Goal: Use online tool/utility: Utilize a website feature to perform a specific function

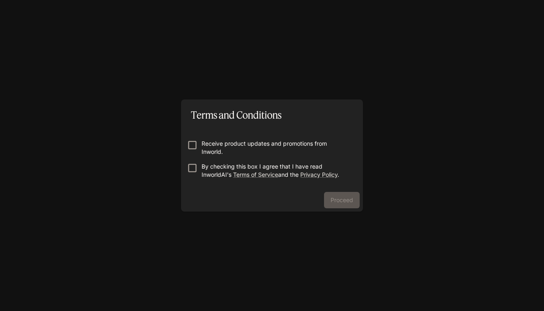
click at [223, 145] on p "Receive product updates and promotions from Inworld." at bounding box center [276, 148] width 148 height 16
click at [347, 198] on button "Proceed" at bounding box center [342, 200] width 36 height 16
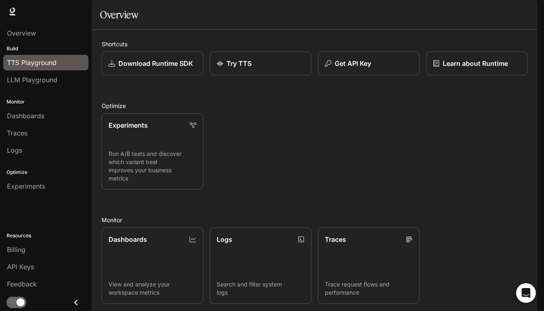
click at [33, 61] on span "TTS Playground" at bounding box center [32, 63] width 50 height 10
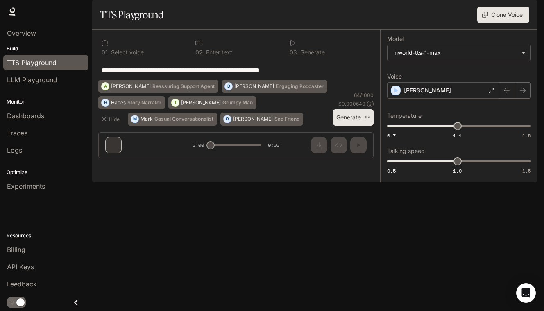
click at [498, 23] on button "Clone Voice" at bounding box center [503, 15] width 52 height 16
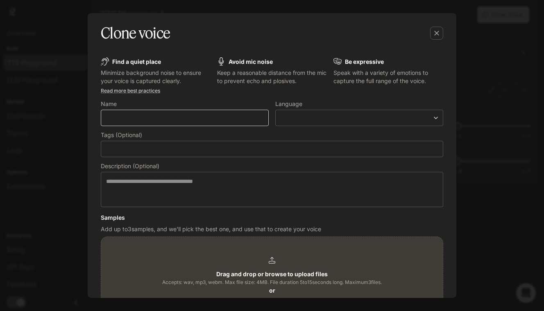
click at [156, 124] on div "​" at bounding box center [185, 118] width 168 height 16
type input "****"
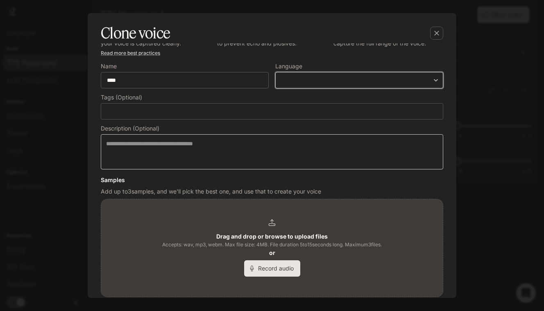
scroll to position [118, 0]
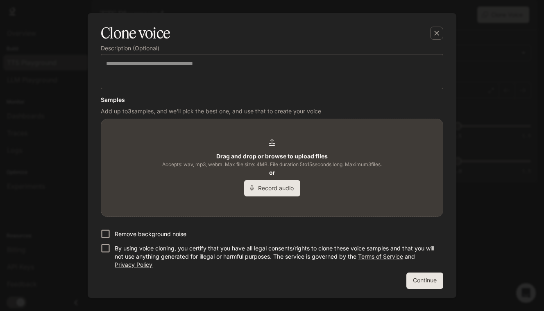
click at [133, 232] on p "Remove background noise" at bounding box center [151, 234] width 72 height 8
click at [261, 190] on button "Record audio" at bounding box center [272, 188] width 56 height 16
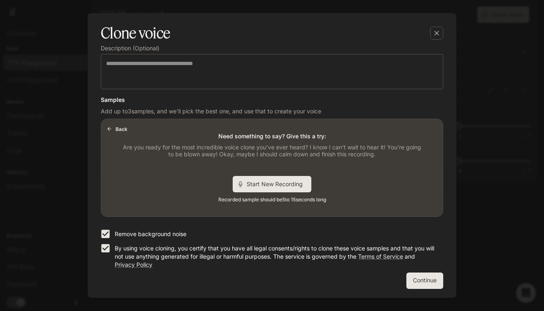
click at [266, 183] on span "Start New Recording" at bounding box center [277, 184] width 61 height 9
click at [240, 181] on span "Stop Recording" at bounding box center [262, 184] width 49 height 9
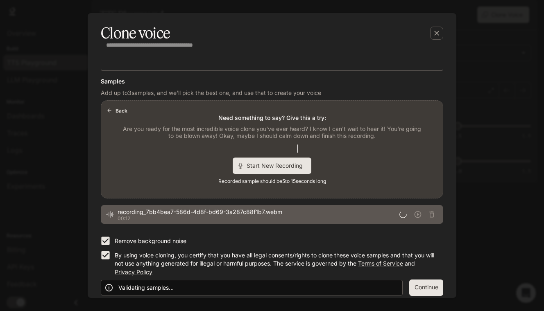
scroll to position [143, 0]
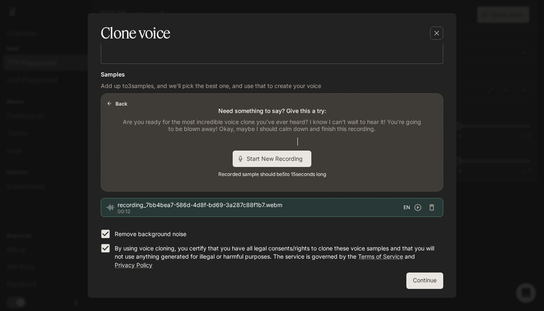
click at [270, 159] on span "Start New Recording" at bounding box center [277, 158] width 61 height 9
click at [270, 159] on span "Stop Recording" at bounding box center [262, 158] width 49 height 9
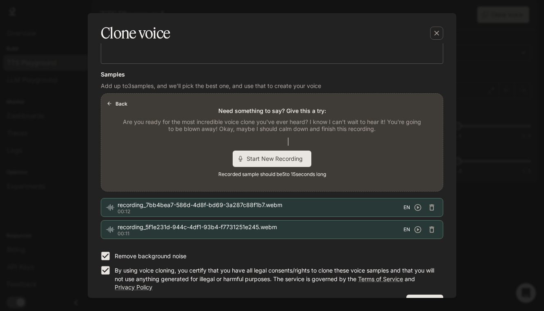
click at [268, 159] on span "Start New Recording" at bounding box center [277, 158] width 61 height 9
click at [268, 159] on span "Stop Recording" at bounding box center [262, 158] width 49 height 9
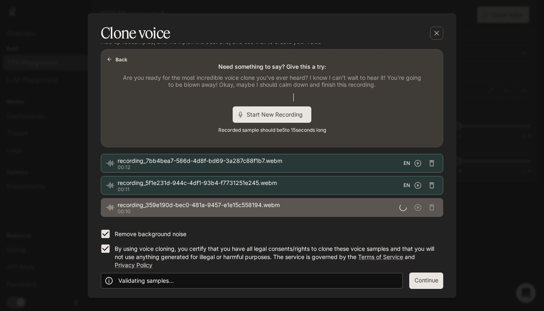
scroll to position [183, 0]
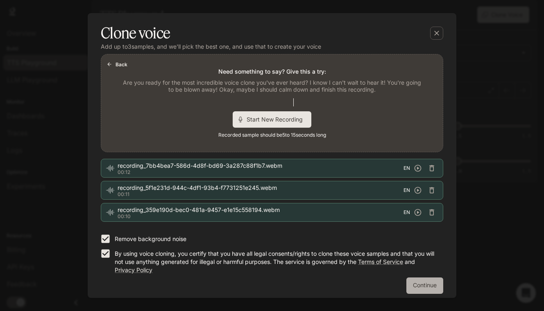
click at [419, 286] on button "Continue" at bounding box center [424, 286] width 37 height 16
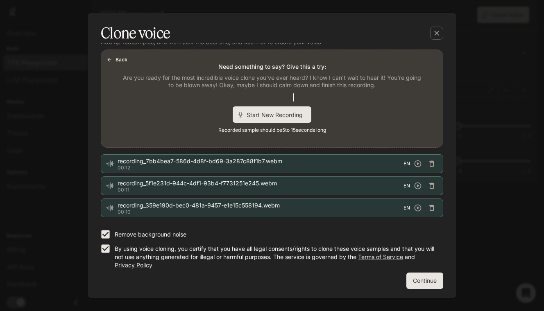
scroll to position [0, 0]
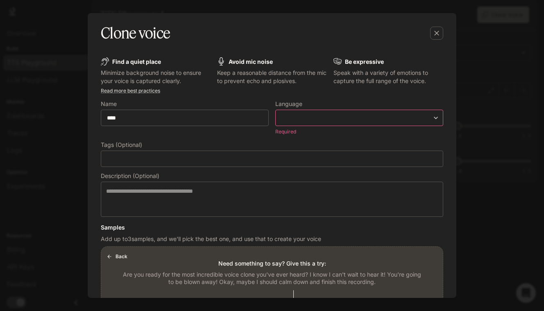
click at [308, 119] on body "**********" at bounding box center [272, 155] width 544 height 311
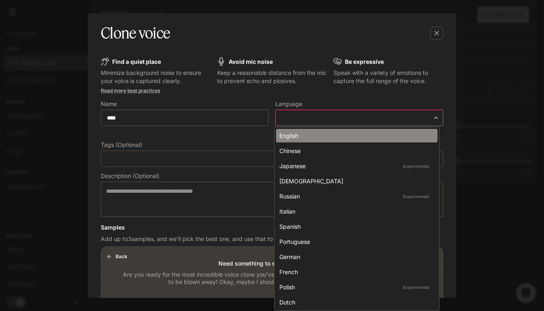
click at [295, 136] on div "English" at bounding box center [355, 136] width 152 height 9
type input "*****"
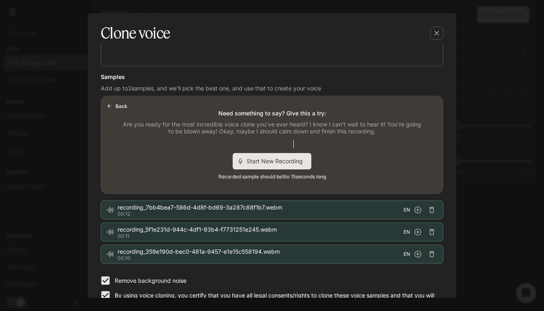
scroll to position [188, 0]
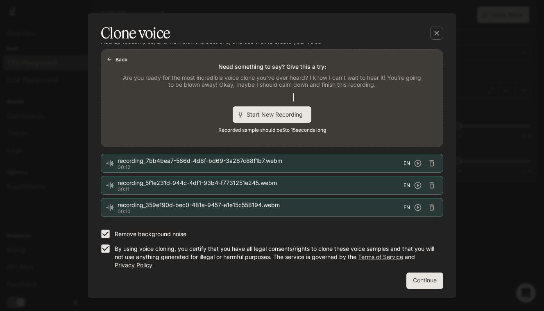
click at [411, 280] on button "Continue" at bounding box center [424, 281] width 37 height 16
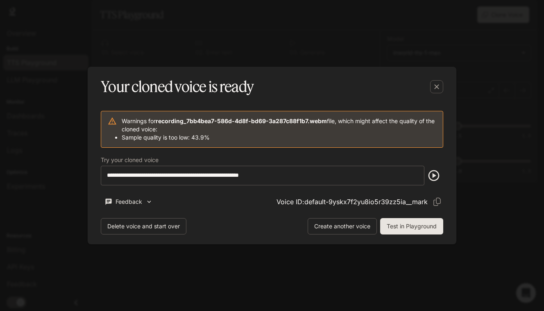
scroll to position [0, 0]
click at [429, 175] on icon "button" at bounding box center [434, 175] width 11 height 11
click at [437, 87] on icon "button" at bounding box center [436, 86] width 5 height 5
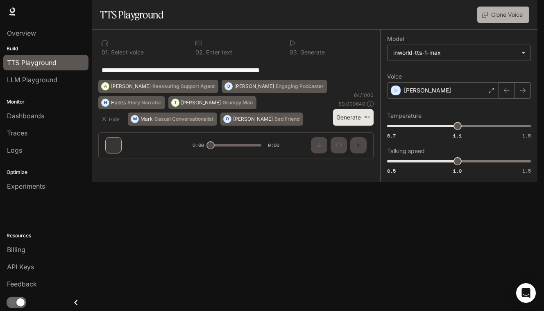
click at [499, 23] on button "Clone Voice" at bounding box center [503, 15] width 52 height 16
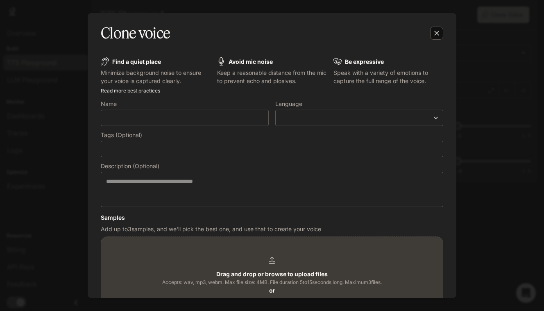
click at [432, 36] on div "button" at bounding box center [436, 33] width 13 height 13
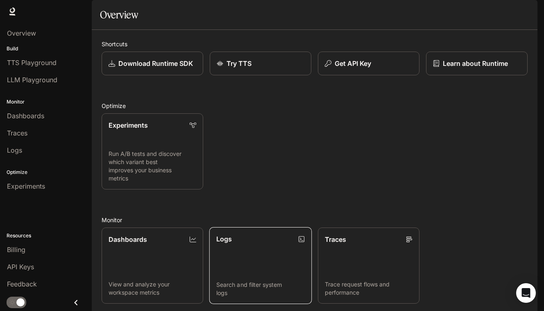
scroll to position [138, 0]
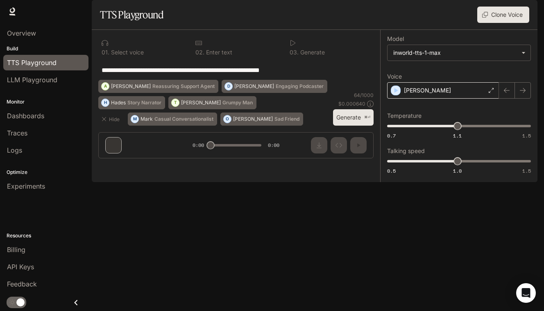
click at [491, 93] on icon at bounding box center [491, 90] width 5 height 5
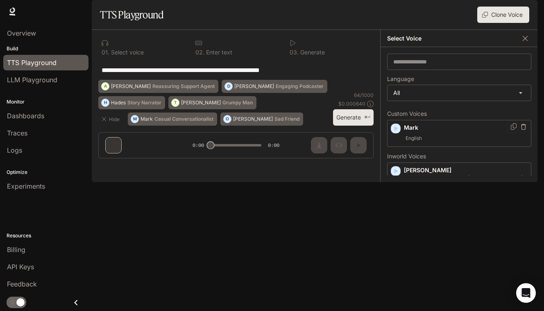
click at [431, 147] on div "[PERSON_NAME]" at bounding box center [459, 133] width 144 height 27
